Goal: Task Accomplishment & Management: Manage account settings

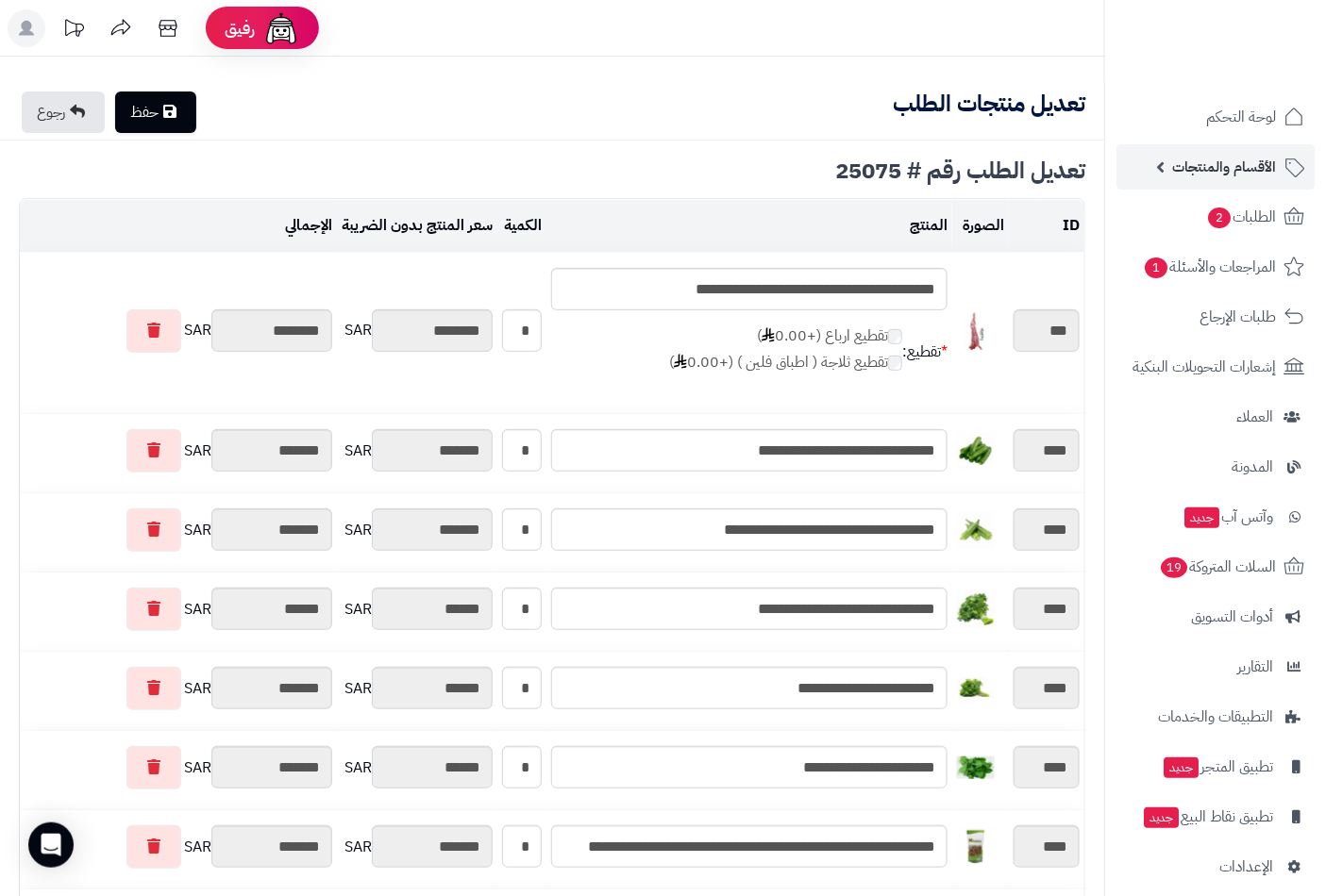
click at [1252, 167] on span "الأقسام والمنتجات" at bounding box center [1223, 167] width 104 height 26
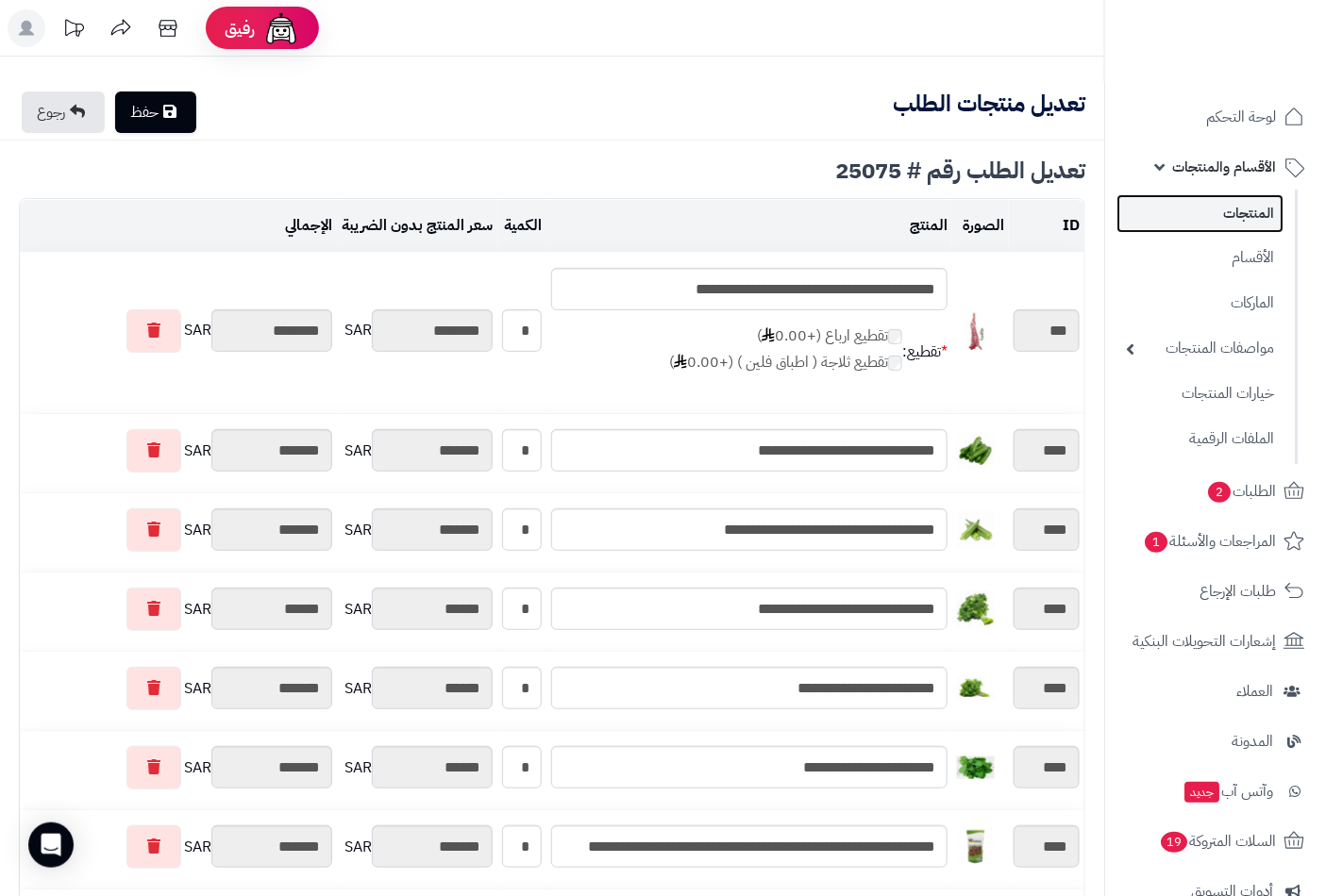
click at [1239, 212] on link "المنتجات" at bounding box center [1199, 214] width 167 height 39
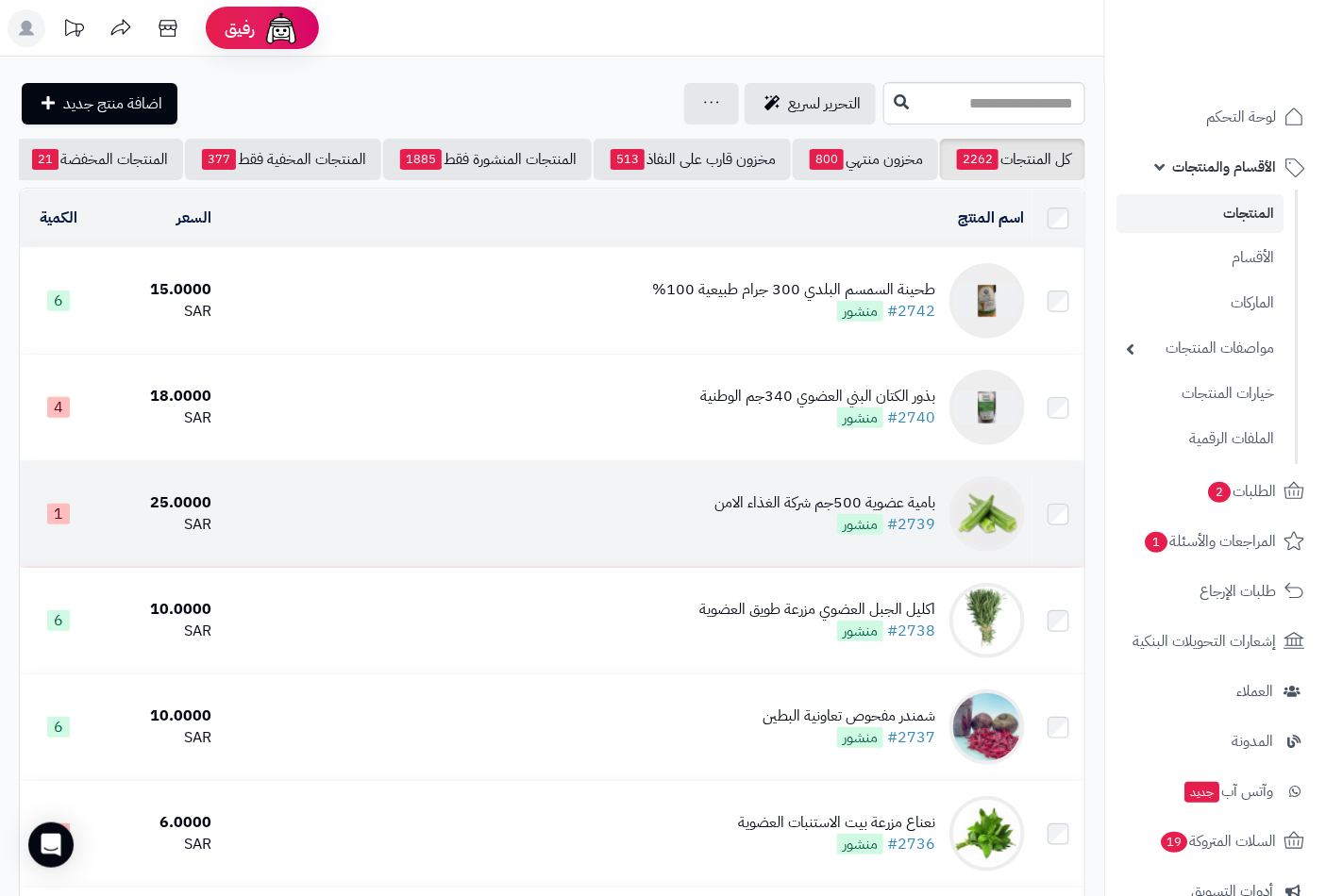
click at [814, 514] on div "بامية عضوية 500جم شركة الغذاء الامن" at bounding box center [824, 503] width 221 height 21
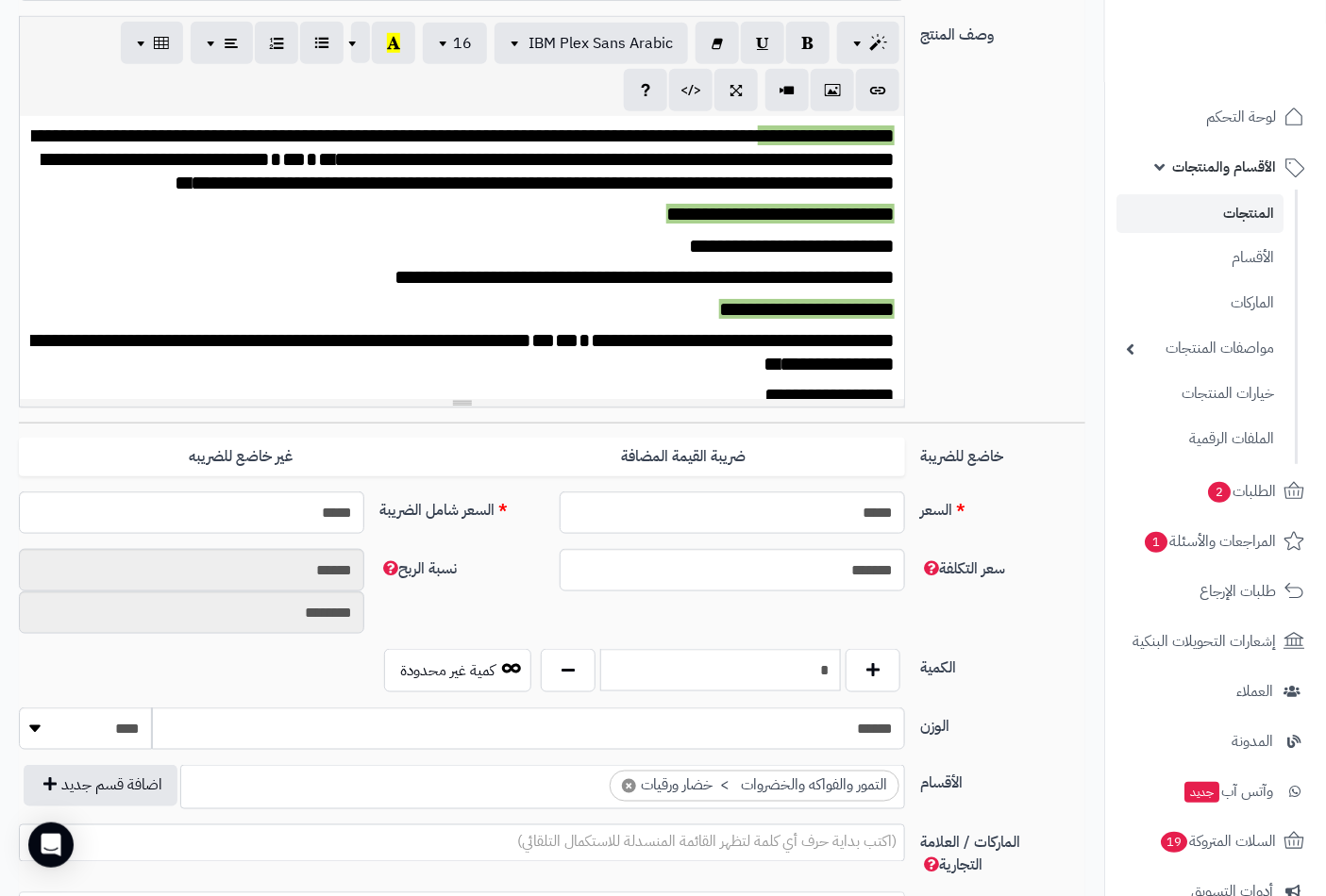
scroll to position [419, 0]
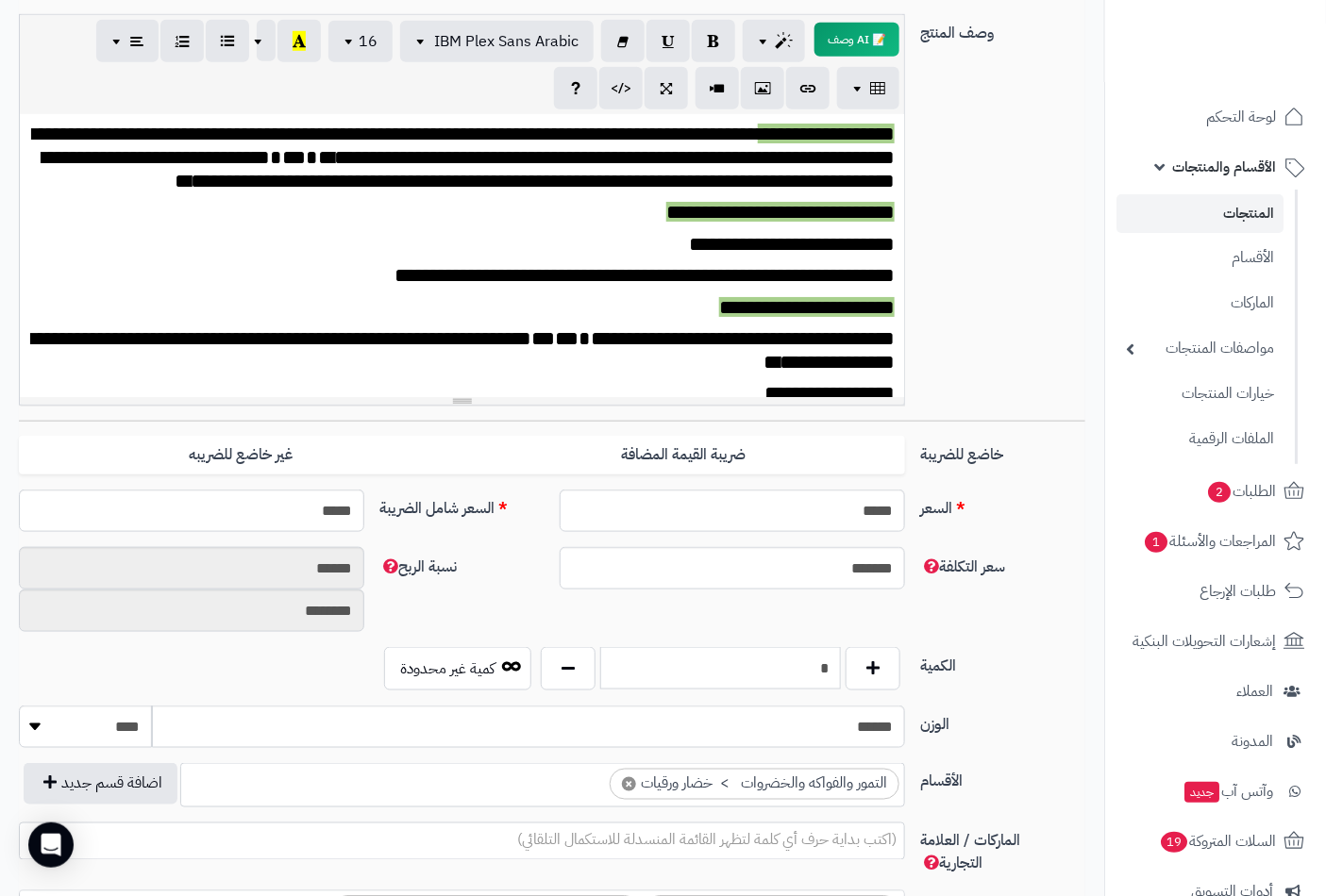
drag, startPoint x: 784, startPoint y: 673, endPoint x: 926, endPoint y: 674, distance: 142.0
click at [926, 674] on div "الكمية * كمية غير محدودة" at bounding box center [552, 676] width 1081 height 58
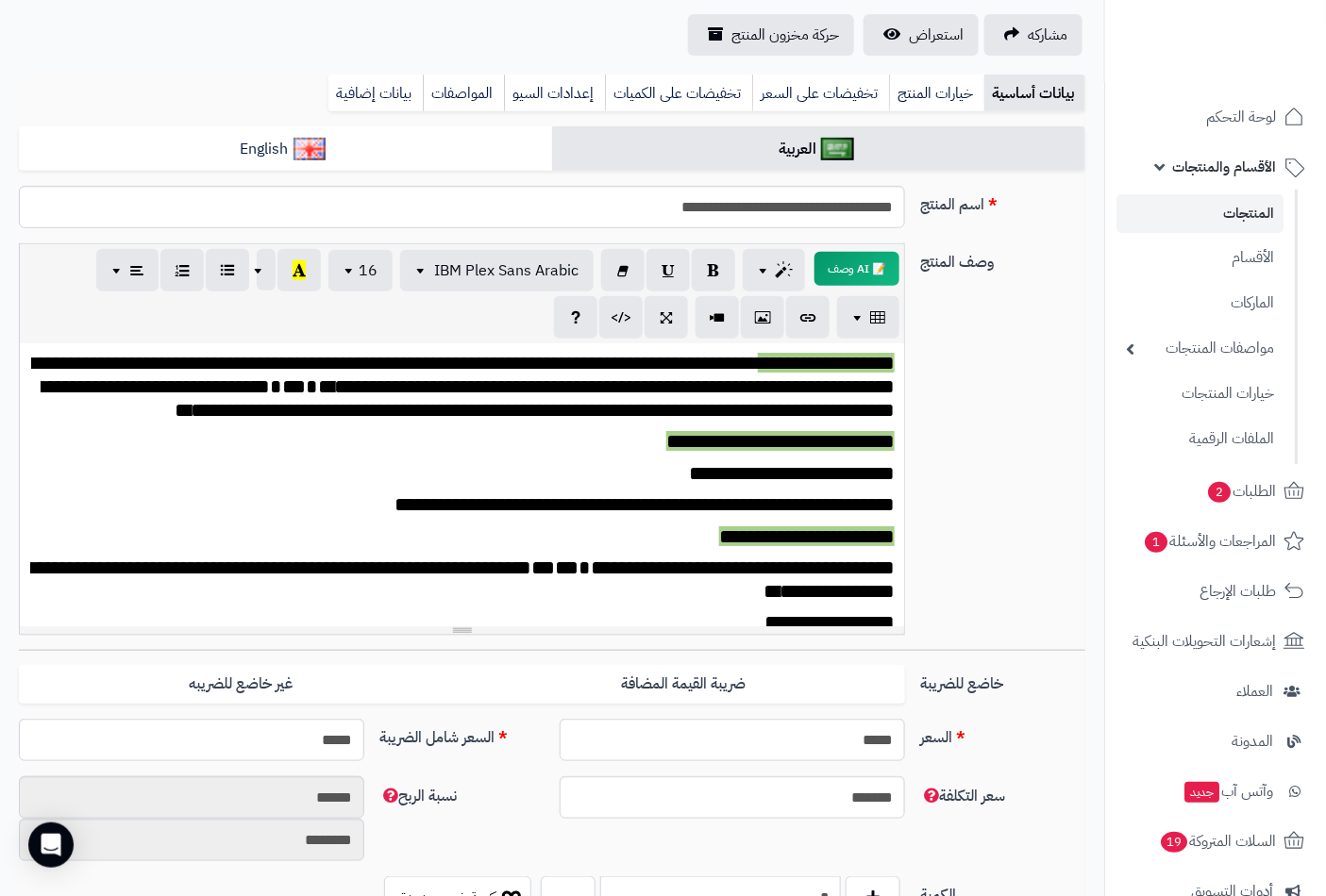
scroll to position [0, 0]
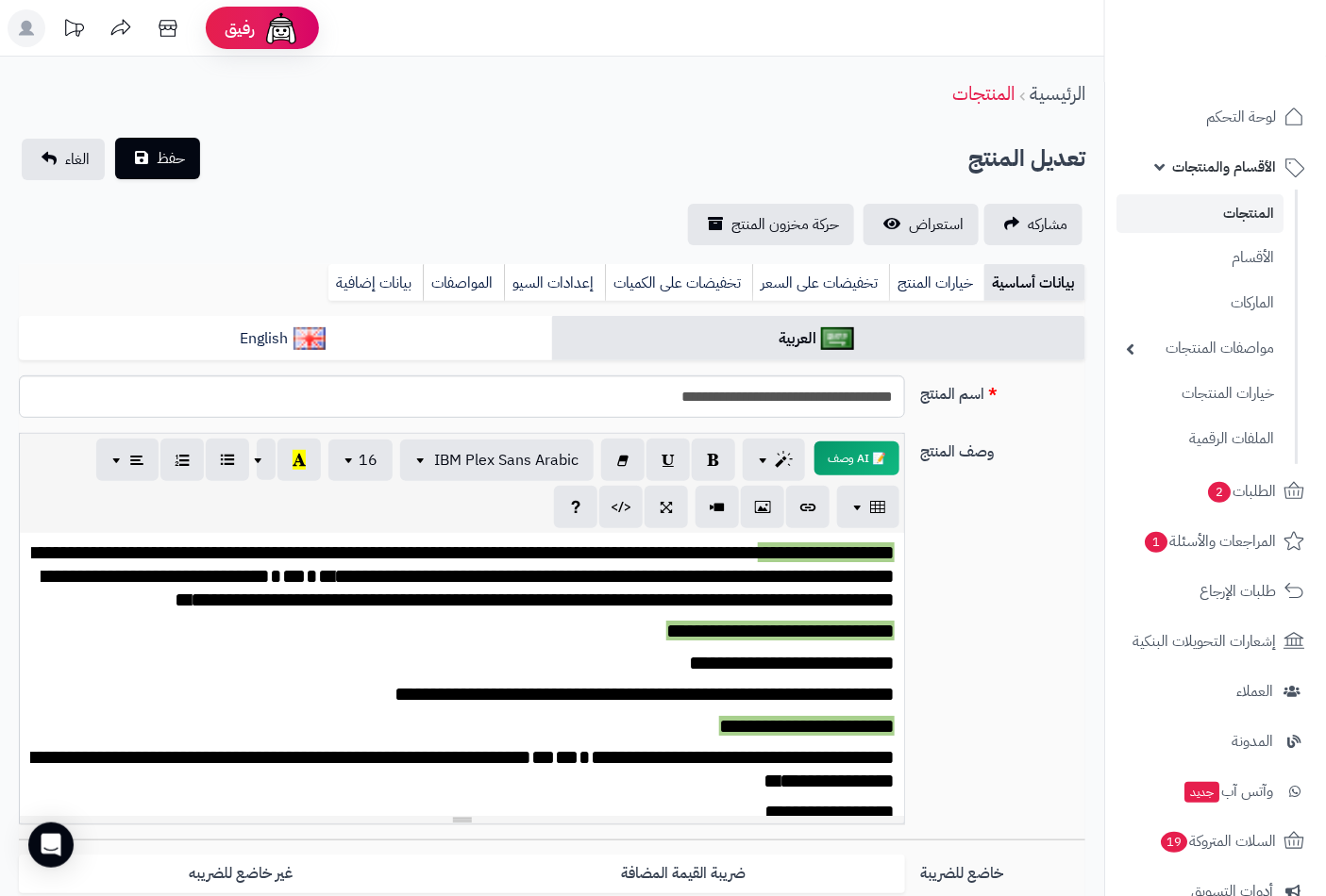
type input "*"
click at [177, 157] on span "حفظ" at bounding box center [170, 158] width 28 height 22
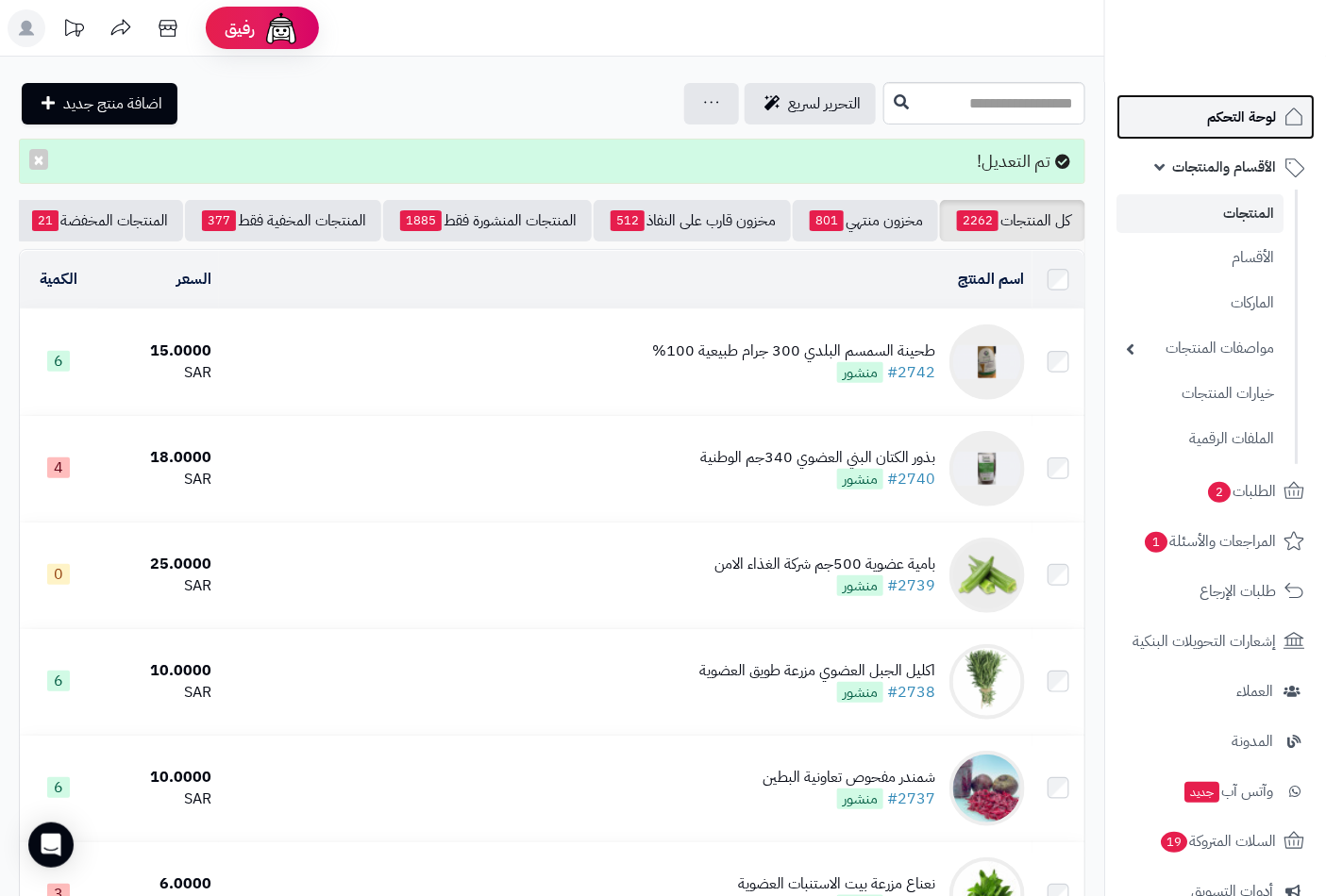
click at [1242, 111] on span "لوحة التحكم" at bounding box center [1241, 116] width 69 height 26
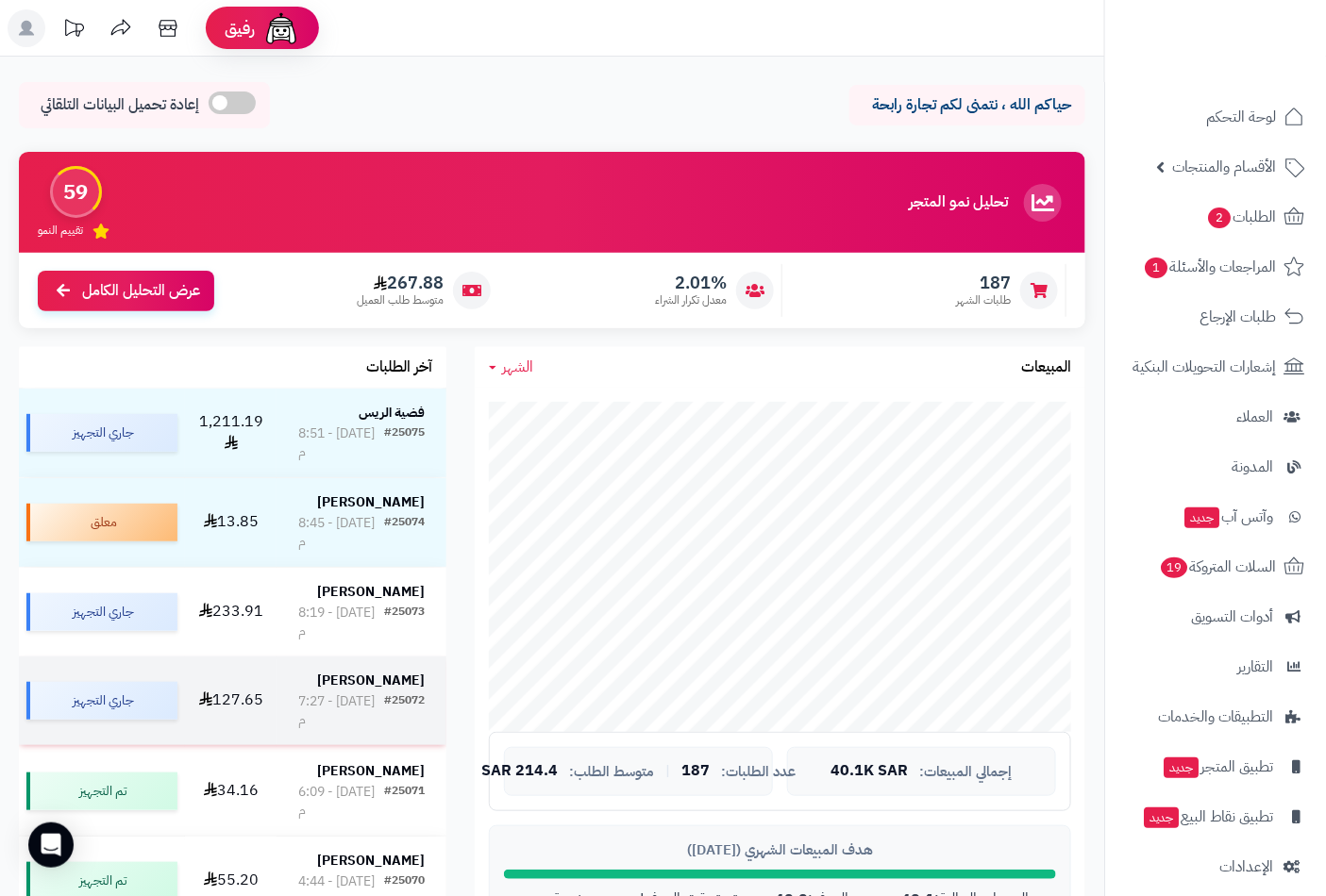
click at [387, 671] on strong "[PERSON_NAME]" at bounding box center [370, 681] width 108 height 19
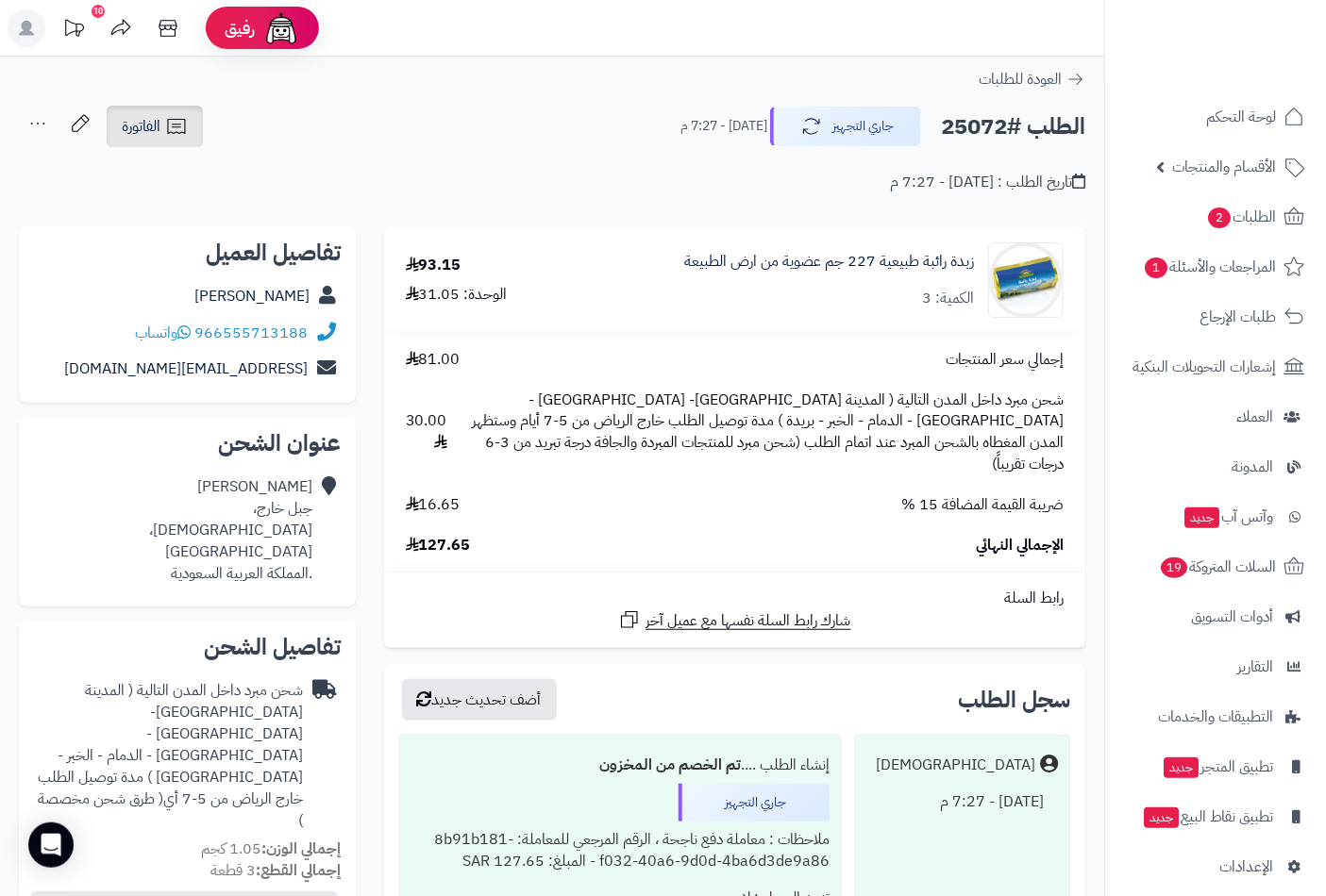
click at [151, 118] on span "الفاتورة" at bounding box center [141, 126] width 39 height 22
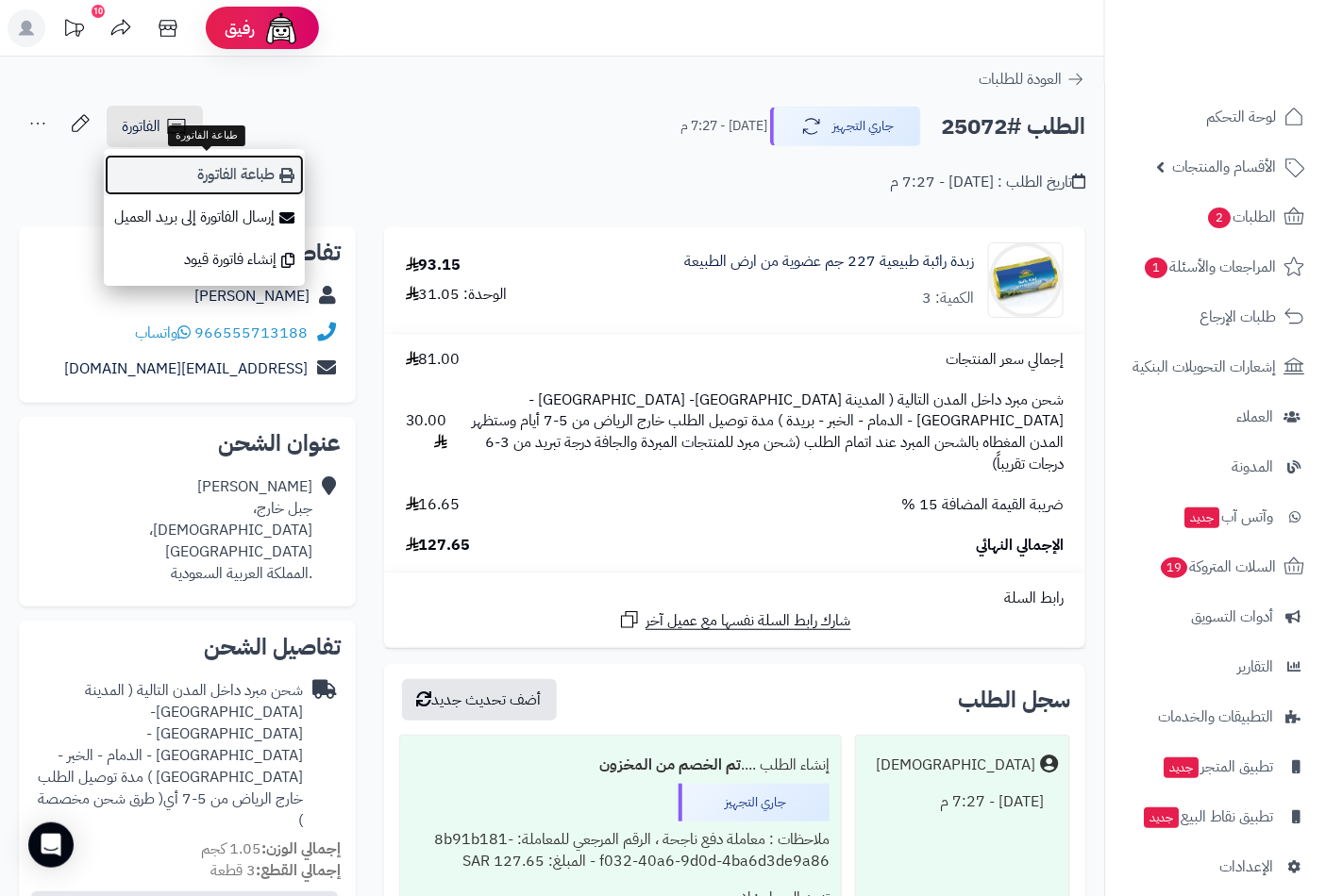
click at [225, 189] on link "طباعة الفاتورة" at bounding box center [203, 175] width 200 height 43
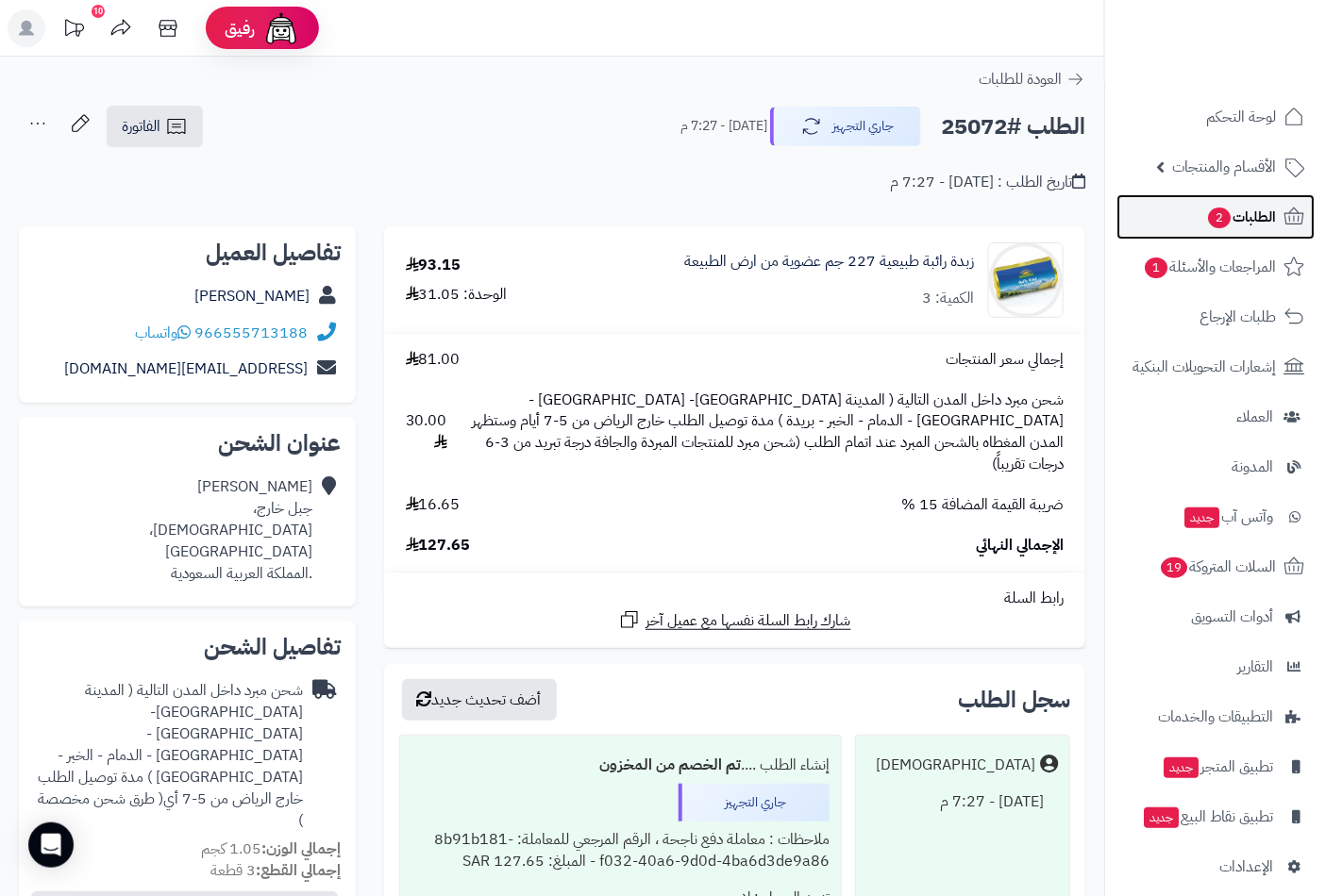
click at [1252, 215] on span "الطلبات 2" at bounding box center [1241, 216] width 70 height 26
